Goal: Transaction & Acquisition: Purchase product/service

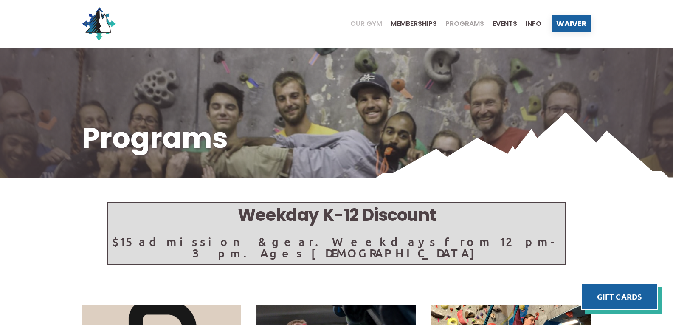
click at [360, 26] on span "Our Gym" at bounding box center [366, 23] width 32 height 7
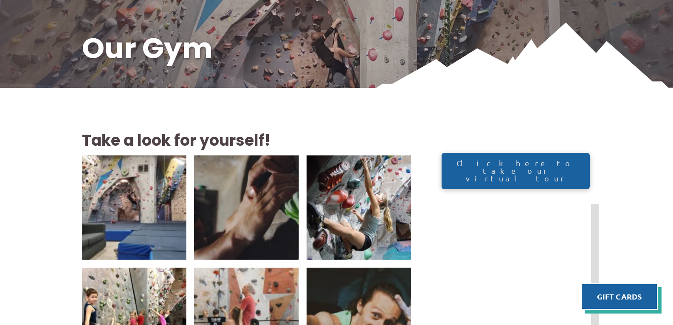
scroll to position [170, 0]
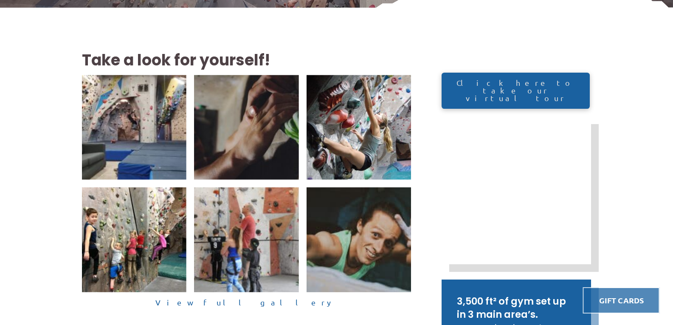
click at [626, 294] on link at bounding box center [621, 300] width 77 height 26
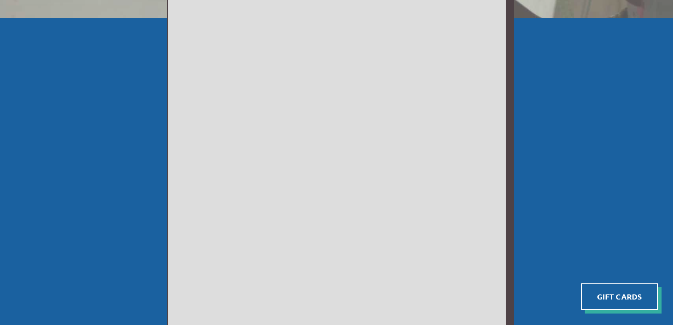
scroll to position [212, 0]
